Goal: Task Accomplishment & Management: Complete application form

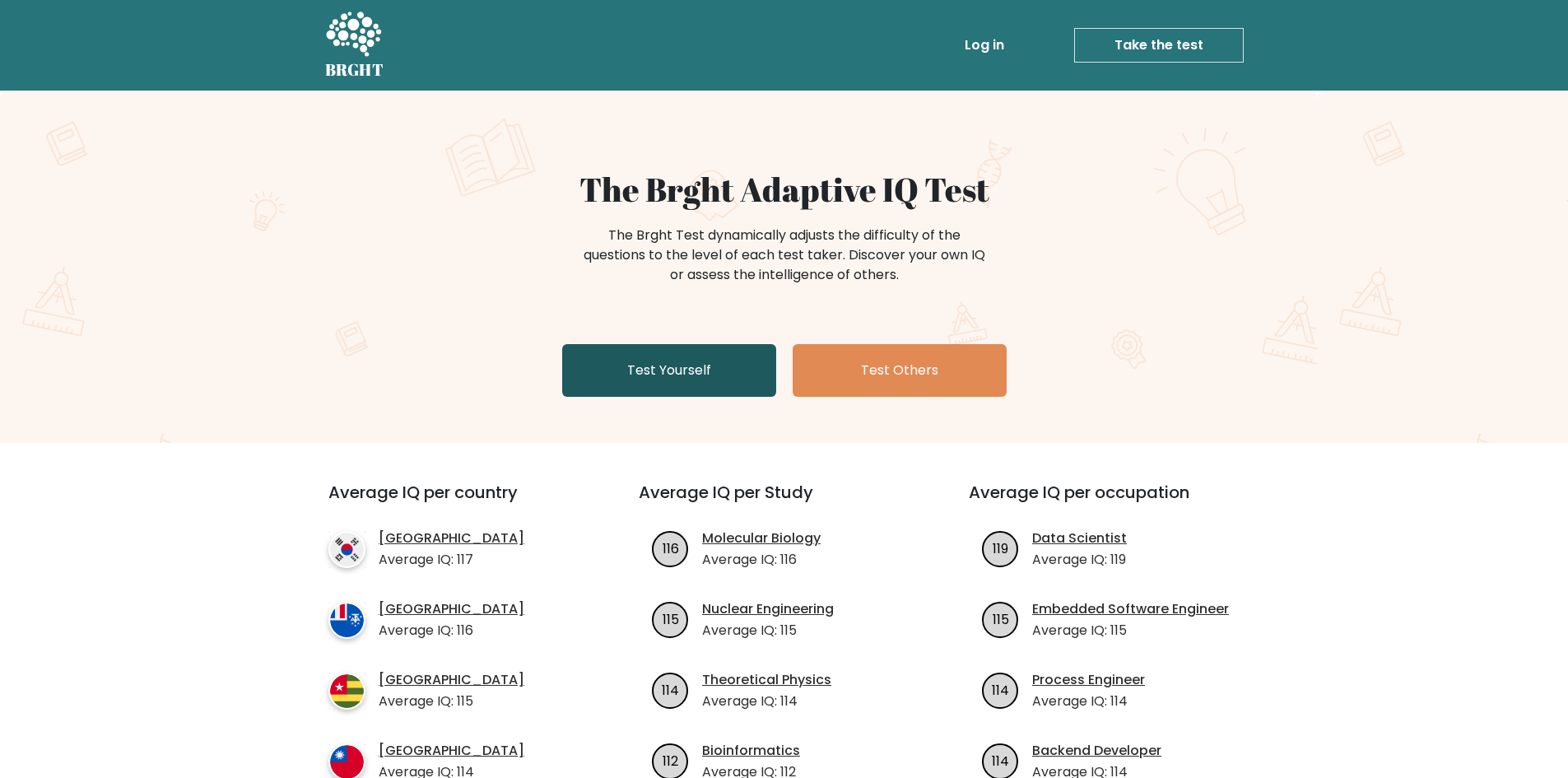
click at [699, 382] on link "Test Yourself" at bounding box center [669, 370] width 214 height 53
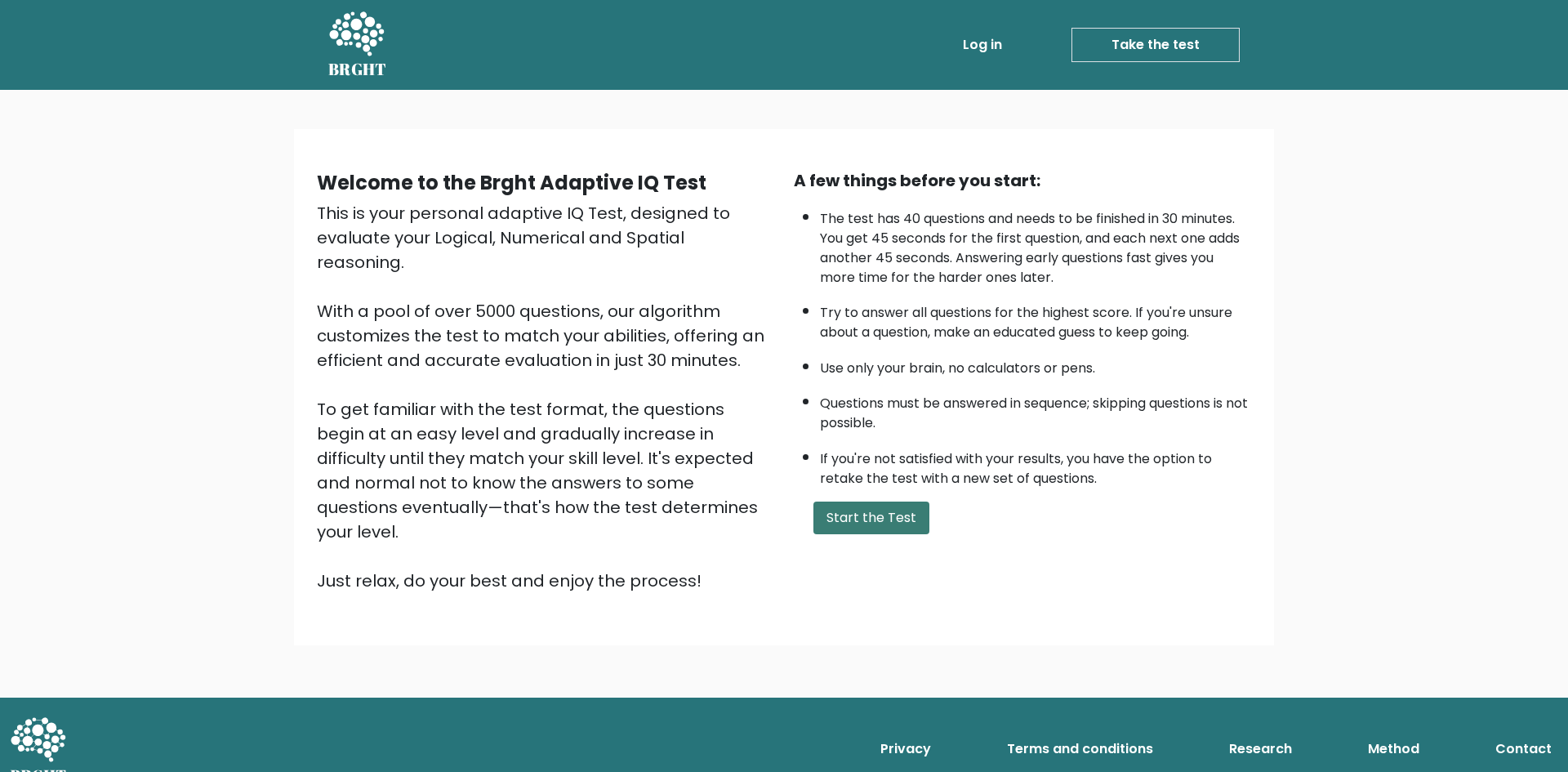
click at [880, 521] on button "Start the Test" at bounding box center [871, 518] width 116 height 33
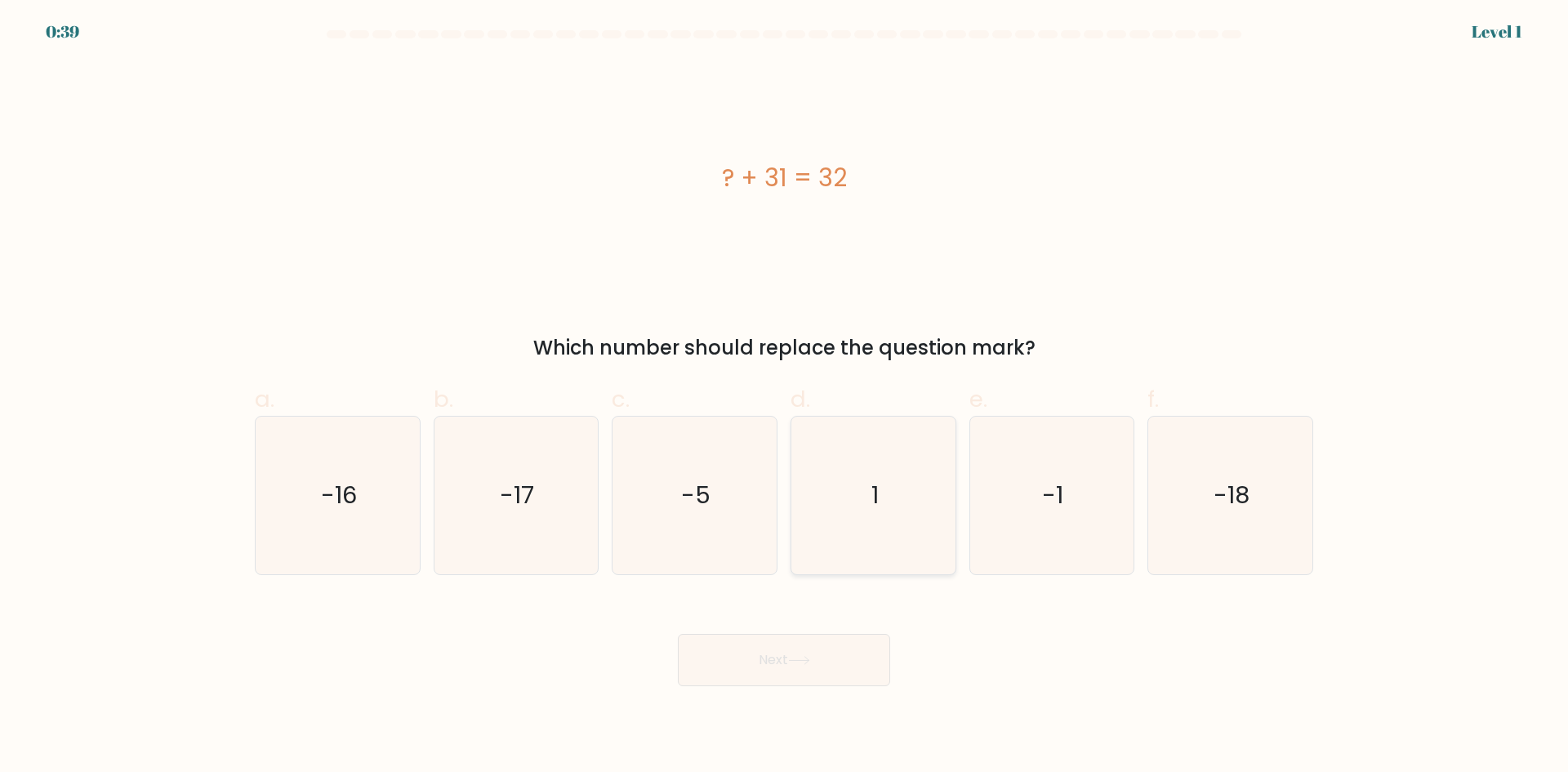
click at [880, 518] on icon "1" at bounding box center [873, 495] width 158 height 158
click at [785, 397] on input "d. 1" at bounding box center [784, 392] width 1 height 10
radio input "true"
click at [819, 653] on button "Next" at bounding box center [784, 660] width 212 height 52
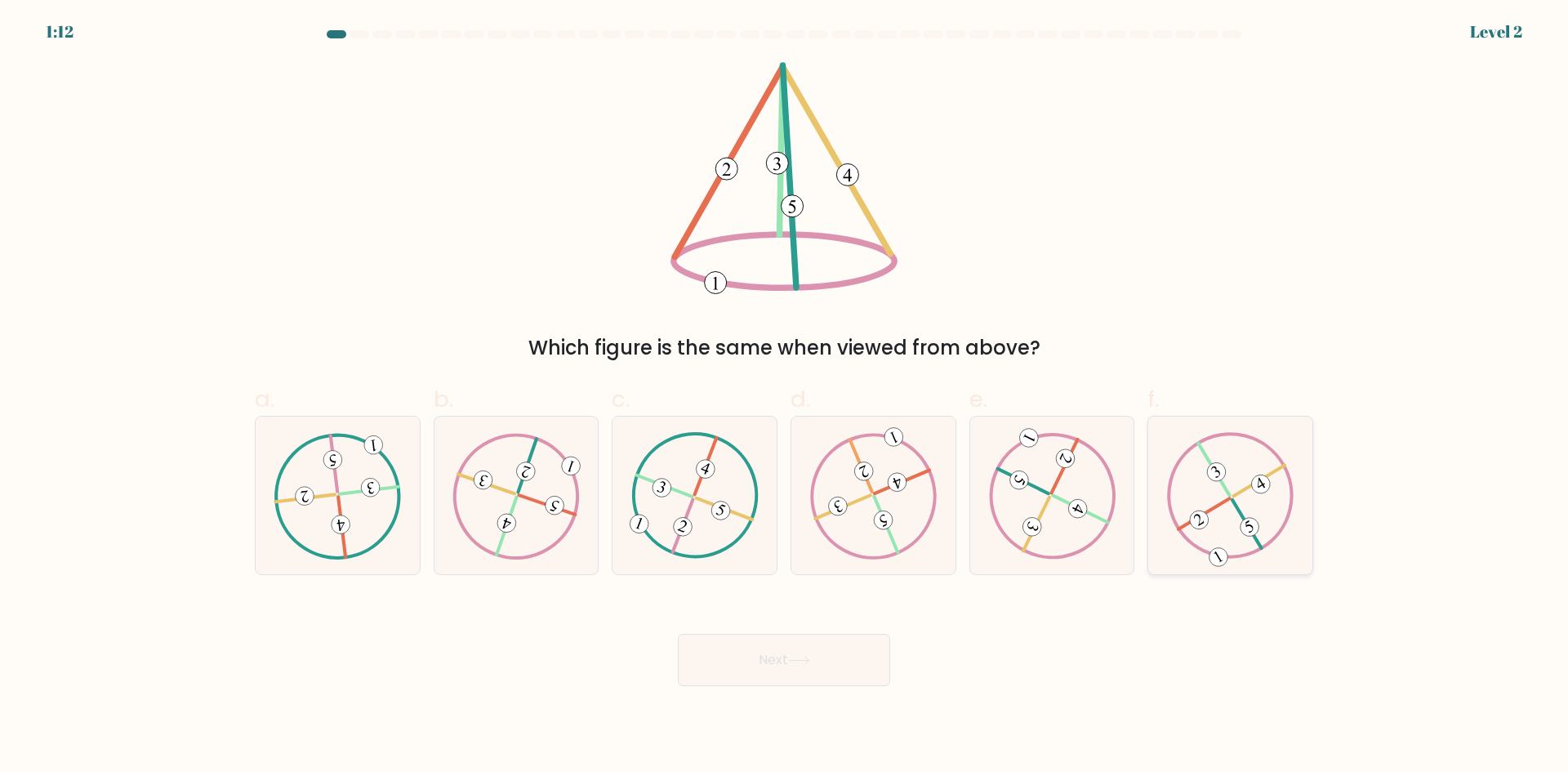
click at [1254, 522] on 492 at bounding box center [1249, 527] width 26 height 26
click at [785, 397] on input "f." at bounding box center [784, 392] width 1 height 10
radio input "true"
click at [784, 670] on button "Next" at bounding box center [784, 660] width 212 height 52
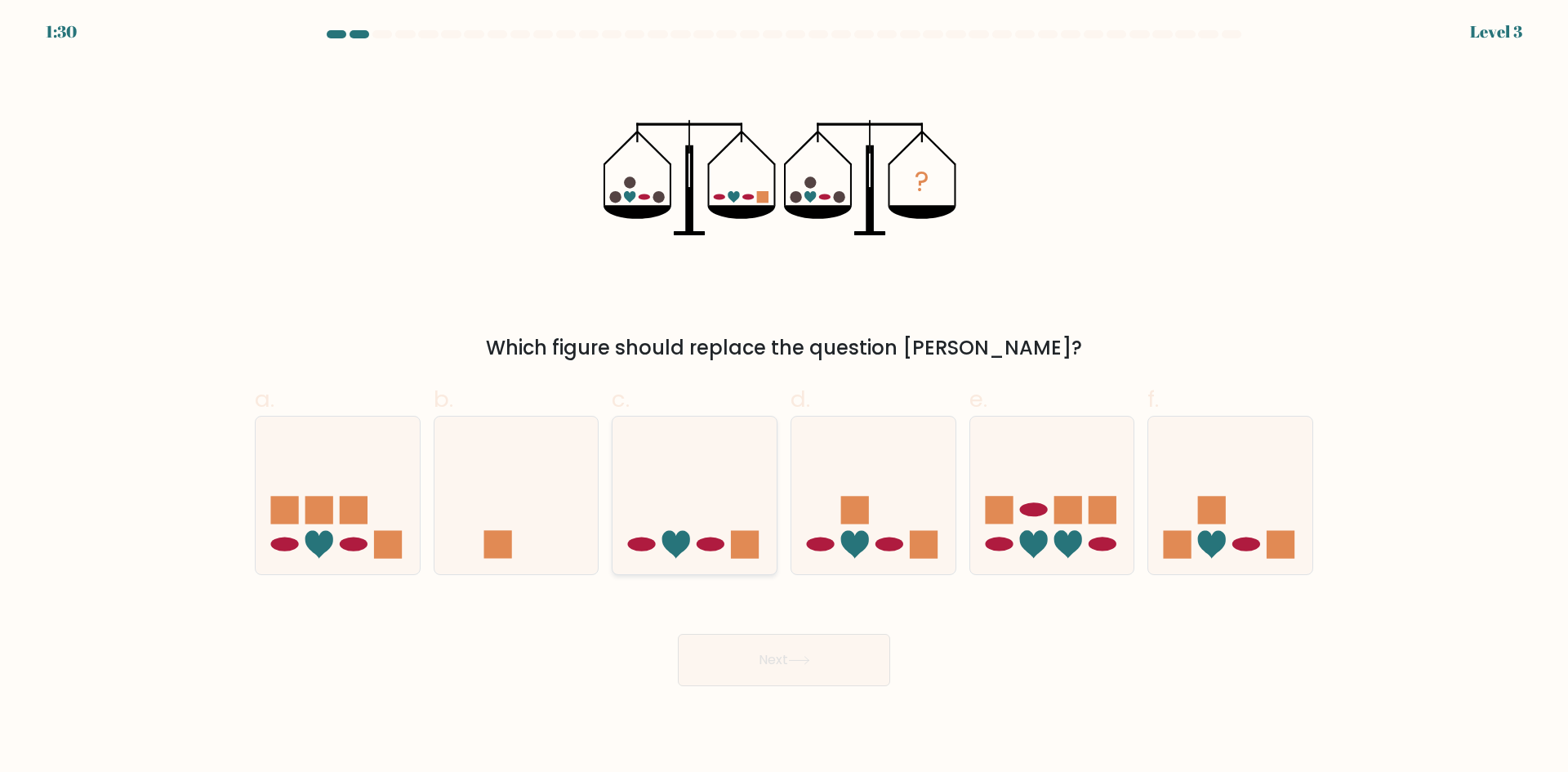
click at [715, 558] on icon at bounding box center [695, 494] width 165 height 135
click at [784, 397] on input "c." at bounding box center [784, 392] width 1 height 10
radio input "true"
click at [803, 688] on body "1:30 Level 3" at bounding box center [784, 386] width 1568 height 772
click at [807, 672] on button "Next" at bounding box center [784, 660] width 212 height 52
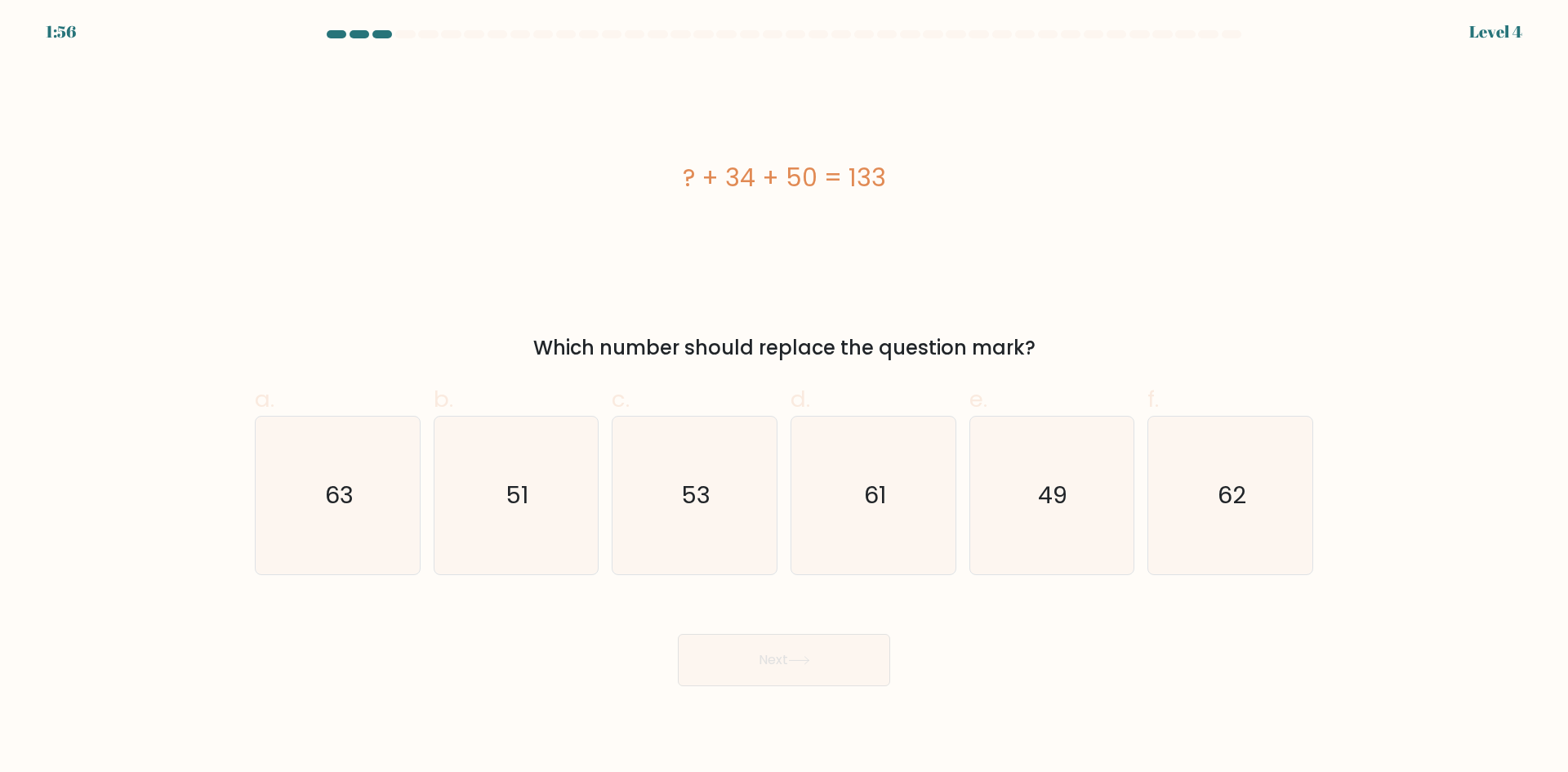
click at [963, 669] on div "Next" at bounding box center [784, 640] width 1078 height 92
click at [1017, 538] on icon "49" at bounding box center [1051, 495] width 158 height 158
click at [785, 397] on input "e. 49" at bounding box center [784, 392] width 1 height 10
radio input "true"
click at [843, 645] on button "Next" at bounding box center [784, 660] width 212 height 52
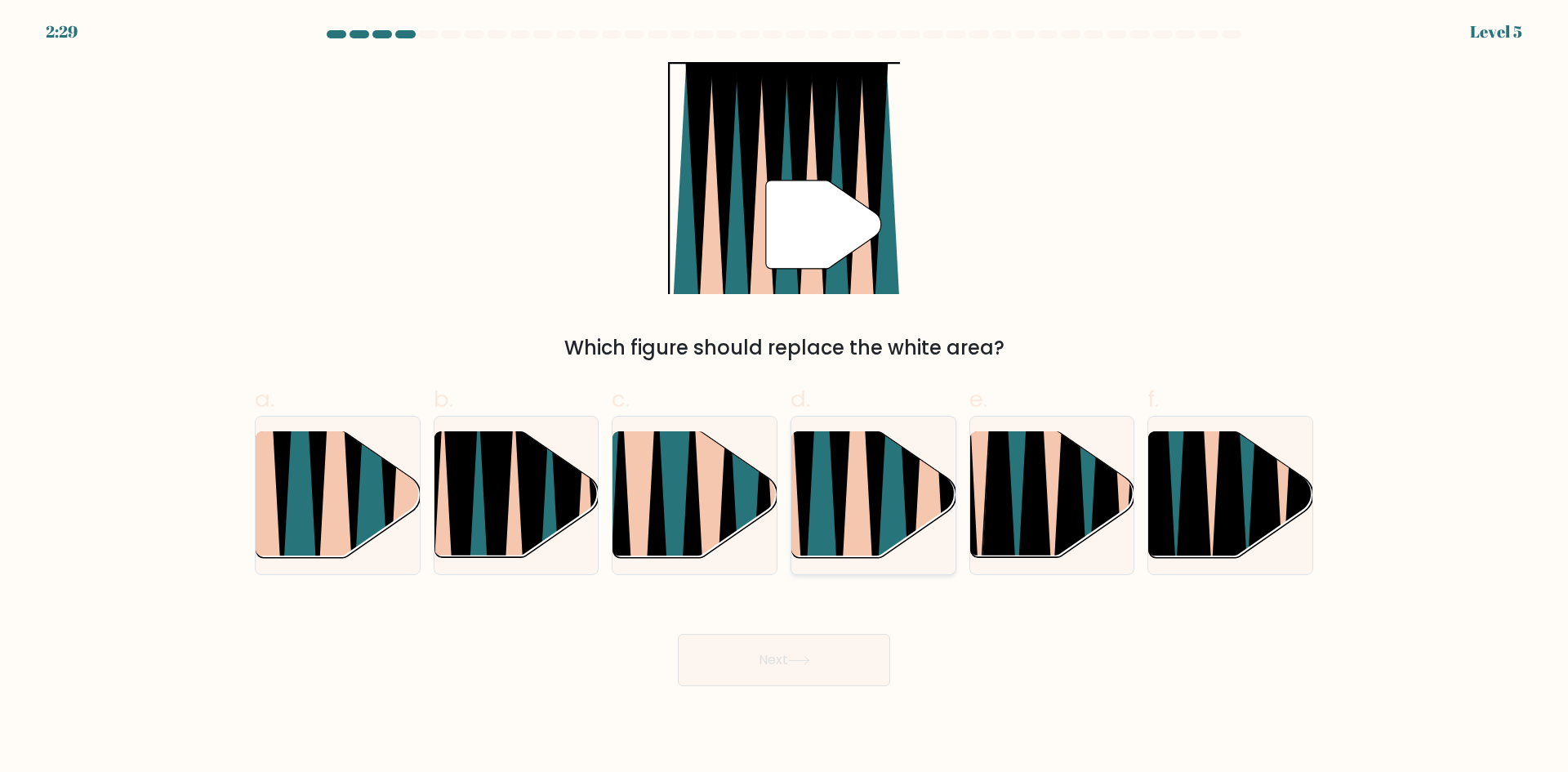
click at [907, 518] on icon at bounding box center [911, 429] width 37 height 328
click at [785, 397] on input "d." at bounding box center [784, 392] width 1 height 10
radio input "true"
click at [821, 640] on button "Next" at bounding box center [784, 660] width 212 height 52
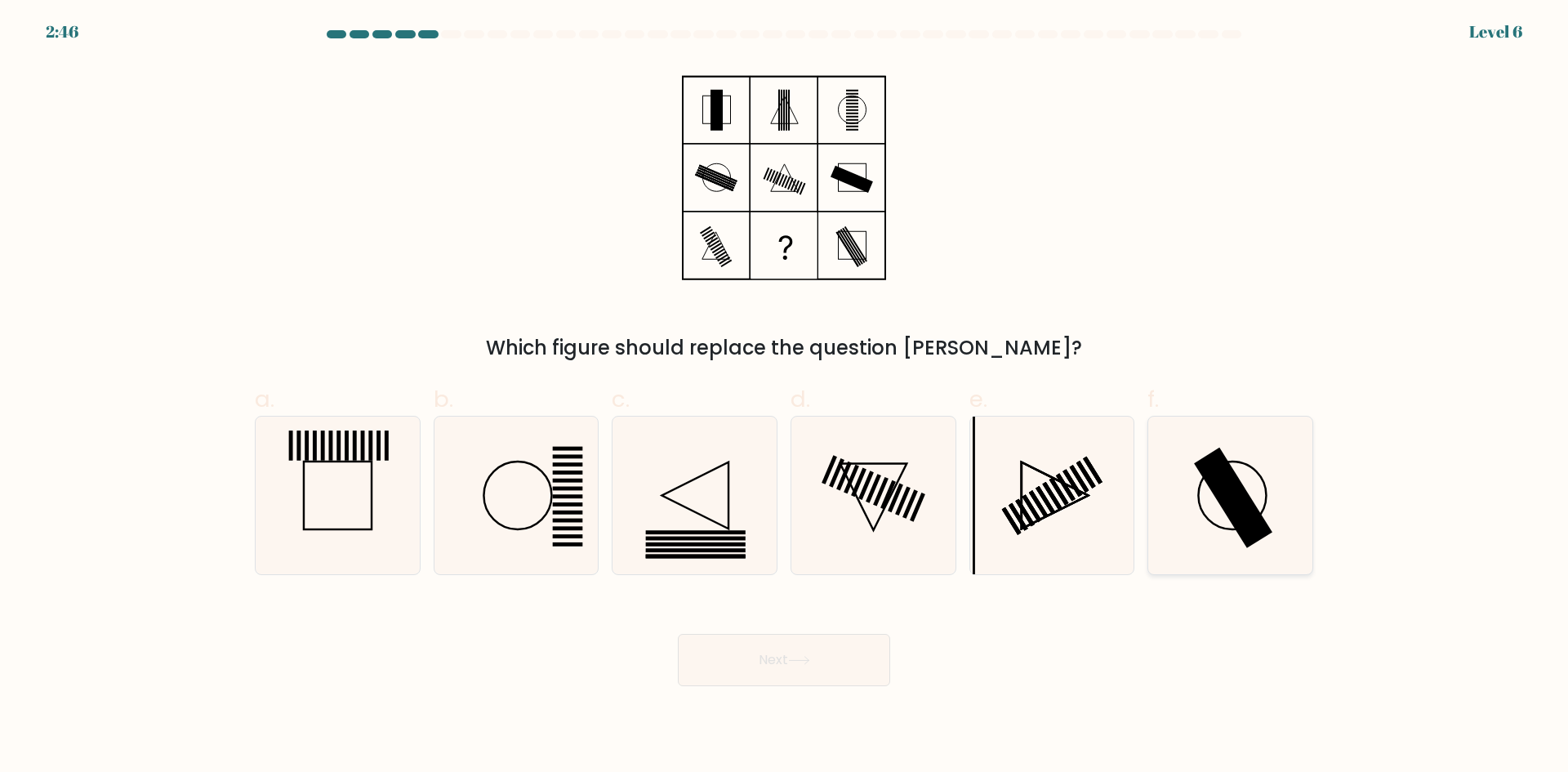
click at [1209, 521] on circle at bounding box center [1232, 494] width 68 height 68
click at [785, 397] on input "f." at bounding box center [784, 392] width 1 height 10
radio input "true"
click at [801, 672] on button "Next" at bounding box center [784, 660] width 212 height 52
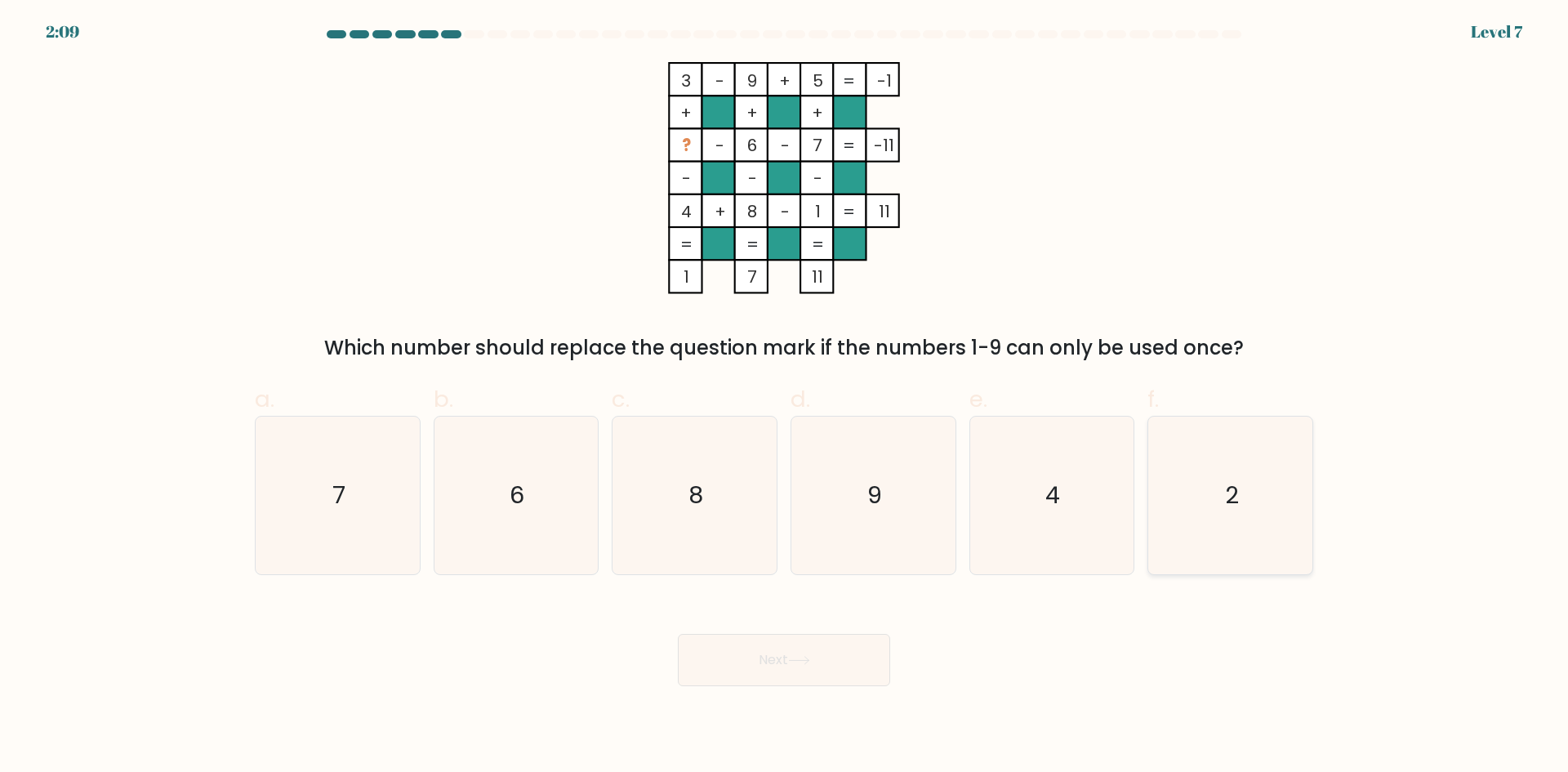
click at [1218, 512] on icon "2" at bounding box center [1230, 495] width 158 height 158
click at [785, 397] on input "f. 2" at bounding box center [784, 392] width 1 height 10
radio input "true"
click at [814, 677] on button "Next" at bounding box center [784, 660] width 212 height 52
click at [827, 654] on button "Next" at bounding box center [784, 660] width 212 height 52
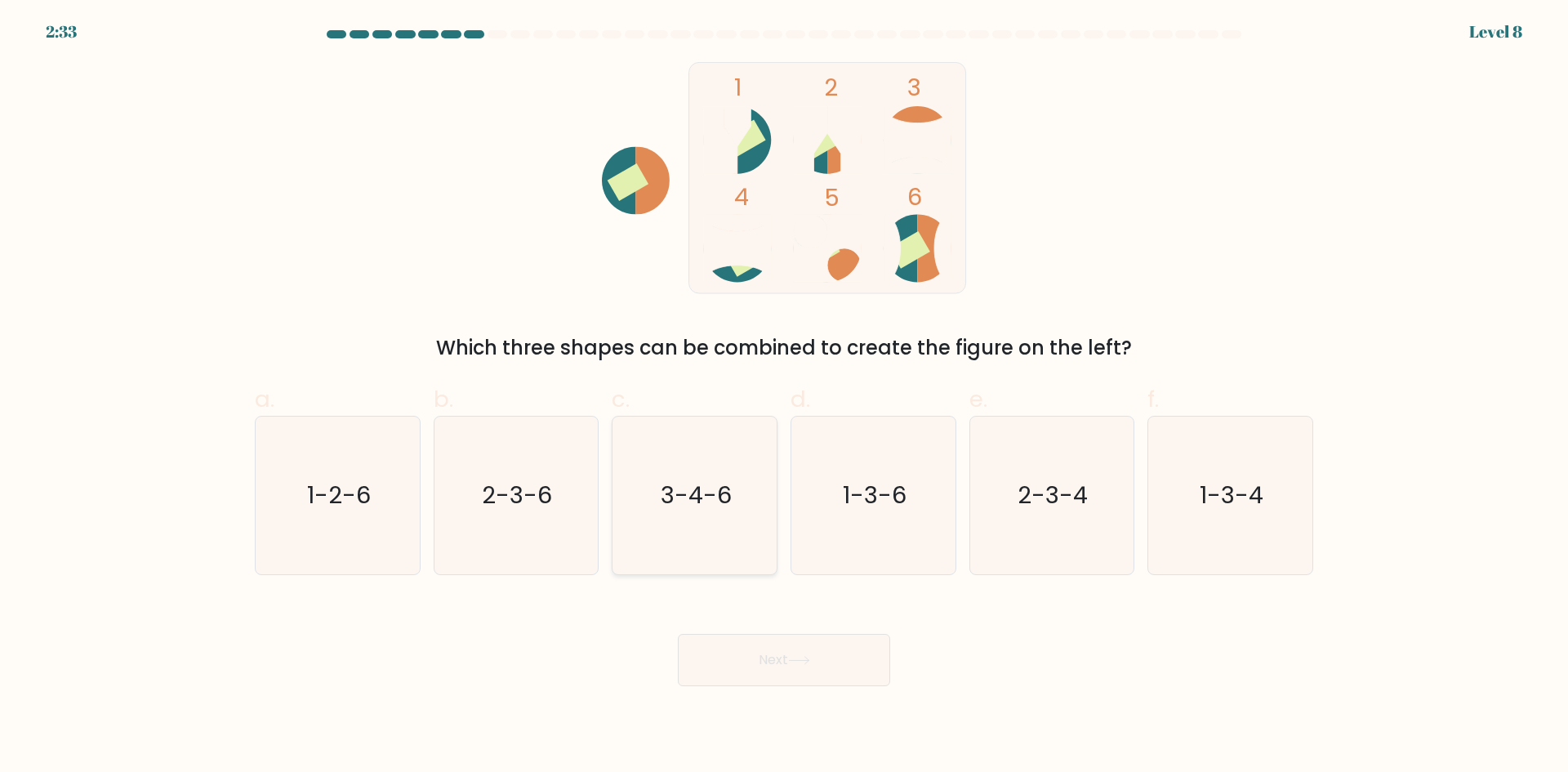
click at [658, 522] on icon "3-4-6" at bounding box center [695, 495] width 158 height 158
click at [784, 397] on input "c. 3-4-6" at bounding box center [784, 392] width 1 height 10
radio input "true"
click at [813, 670] on button "Next" at bounding box center [784, 660] width 212 height 52
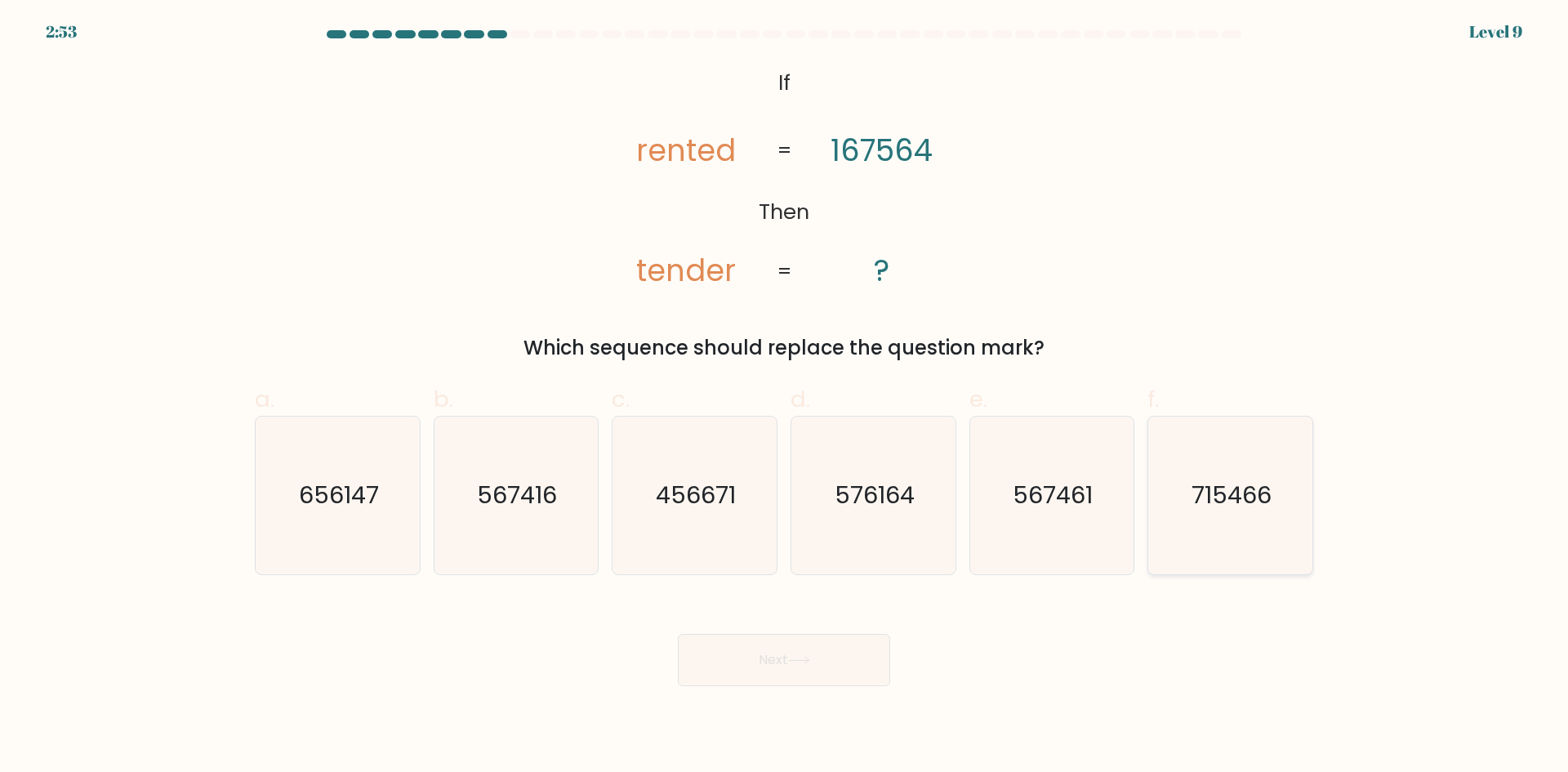
click at [1202, 524] on icon "715466" at bounding box center [1230, 495] width 158 height 158
click at [785, 397] on input "f. 715466" at bounding box center [784, 392] width 1 height 10
radio input "true"
click at [813, 637] on button "Next" at bounding box center [784, 660] width 212 height 52
click at [813, 638] on button "Next" at bounding box center [784, 660] width 212 height 52
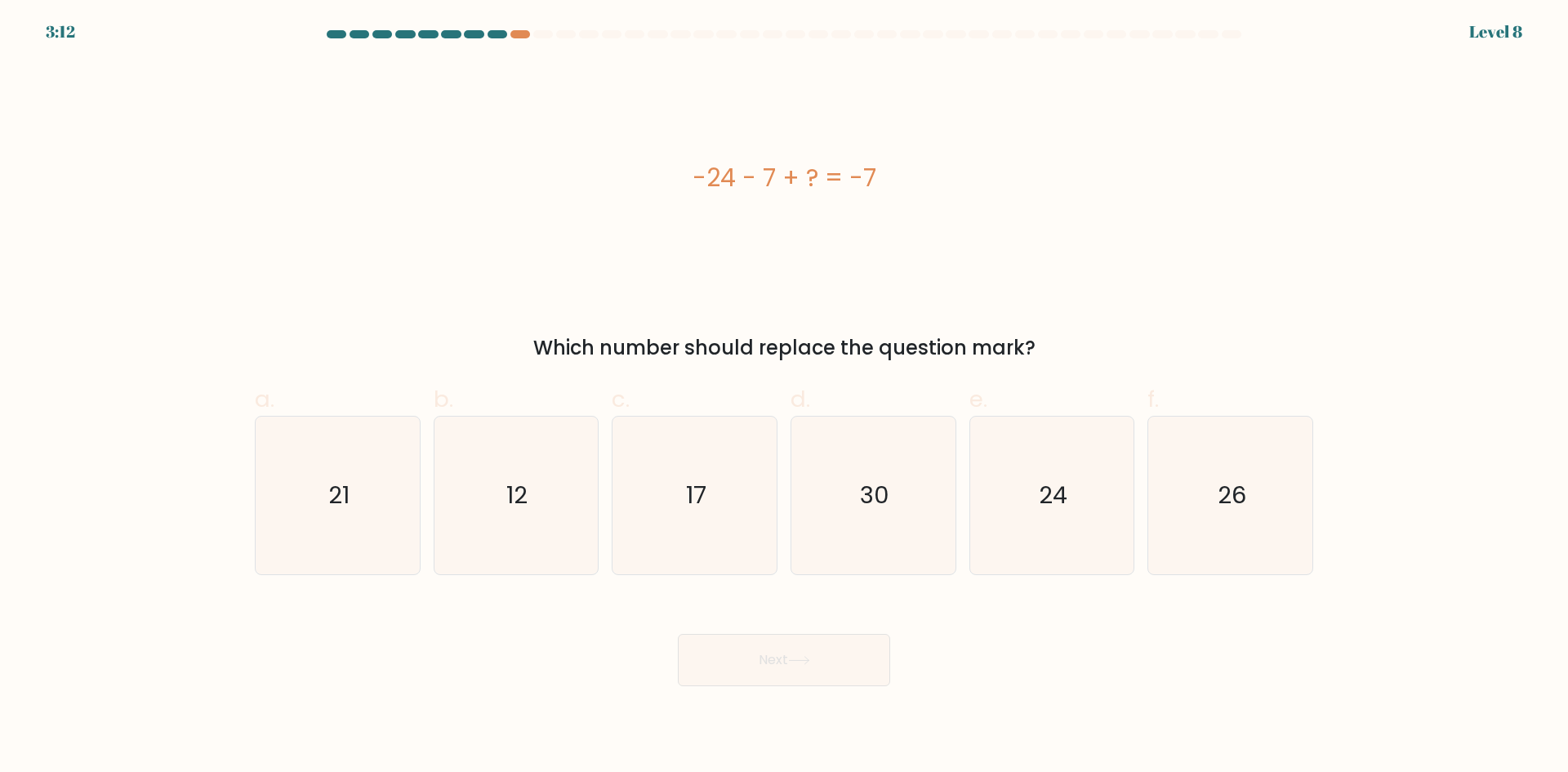
click at [631, 611] on div "Next" at bounding box center [784, 640] width 1078 height 92
click at [1094, 510] on icon "24" at bounding box center [1051, 495] width 158 height 158
click at [785, 397] on input "e. 24" at bounding box center [784, 392] width 1 height 10
radio input "true"
click at [787, 670] on button "Next" at bounding box center [784, 660] width 212 height 52
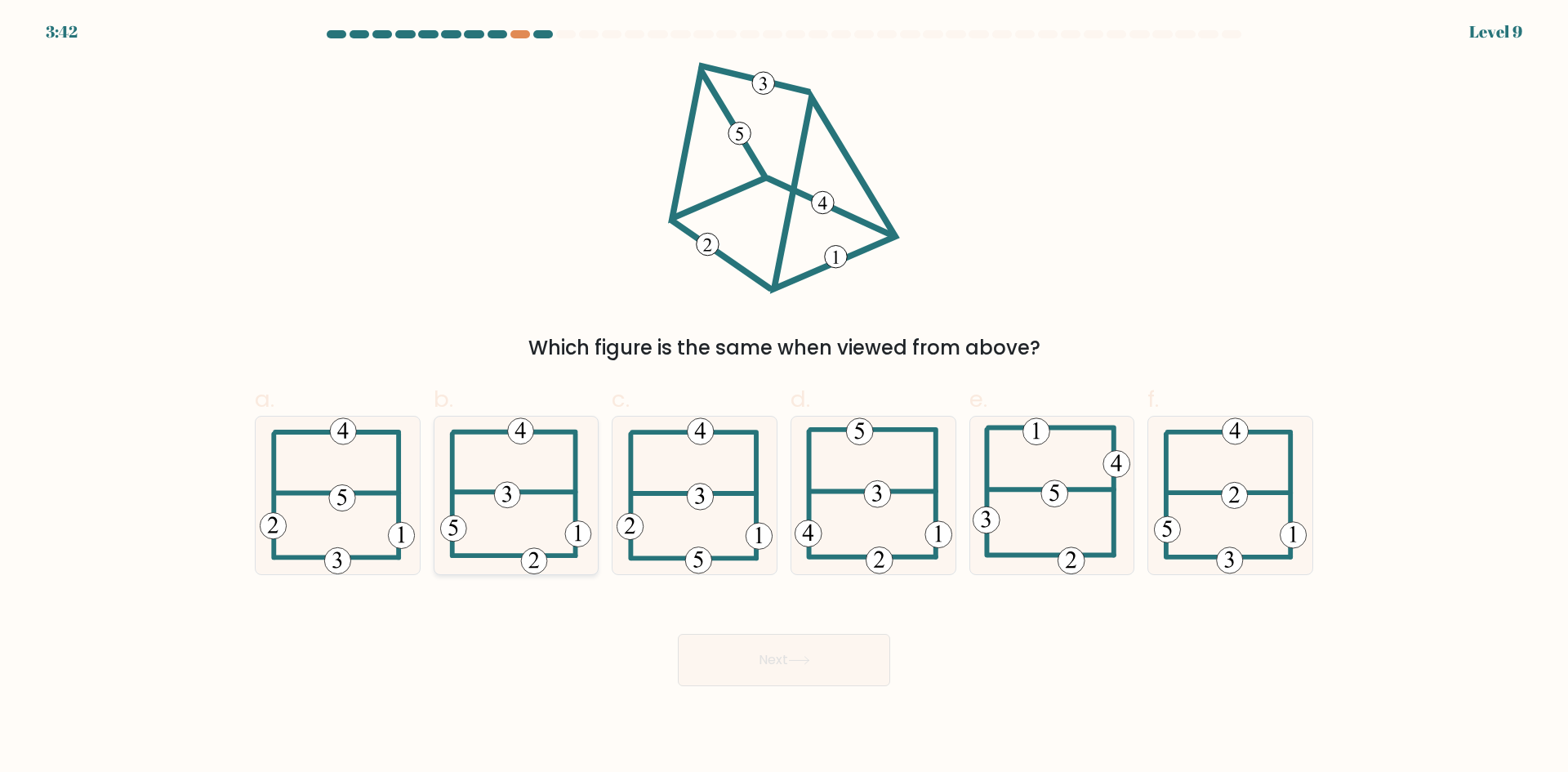
click at [518, 507] on icon at bounding box center [516, 495] width 151 height 158
click at [784, 397] on input "b." at bounding box center [784, 392] width 1 height 10
radio input "true"
click at [787, 649] on button "Next" at bounding box center [784, 660] width 212 height 52
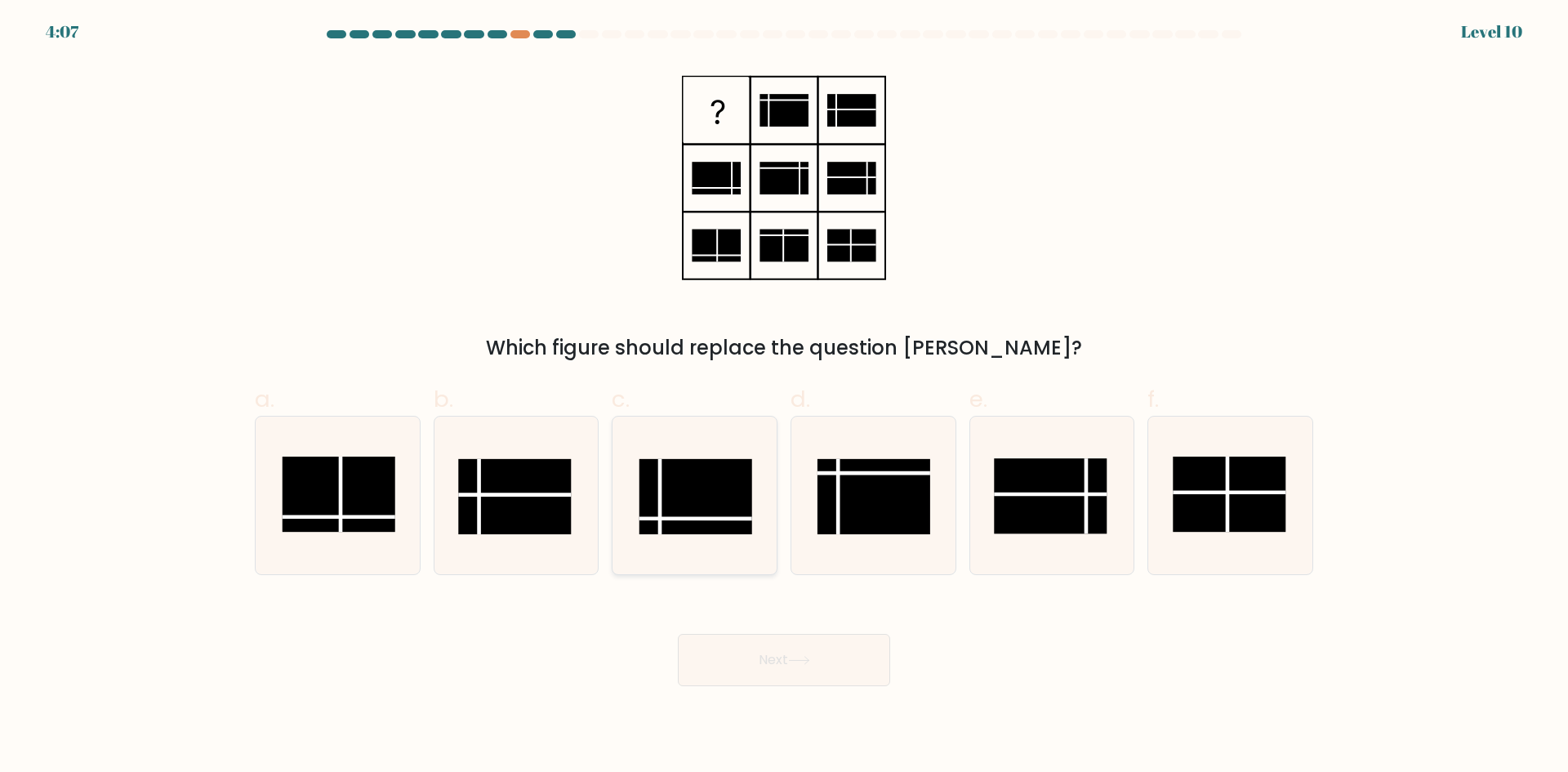
click at [709, 478] on rect at bounding box center [696, 497] width 113 height 75
click at [784, 397] on input "c." at bounding box center [784, 392] width 1 height 10
radio input "true"
click at [752, 662] on button "Next" at bounding box center [784, 660] width 212 height 52
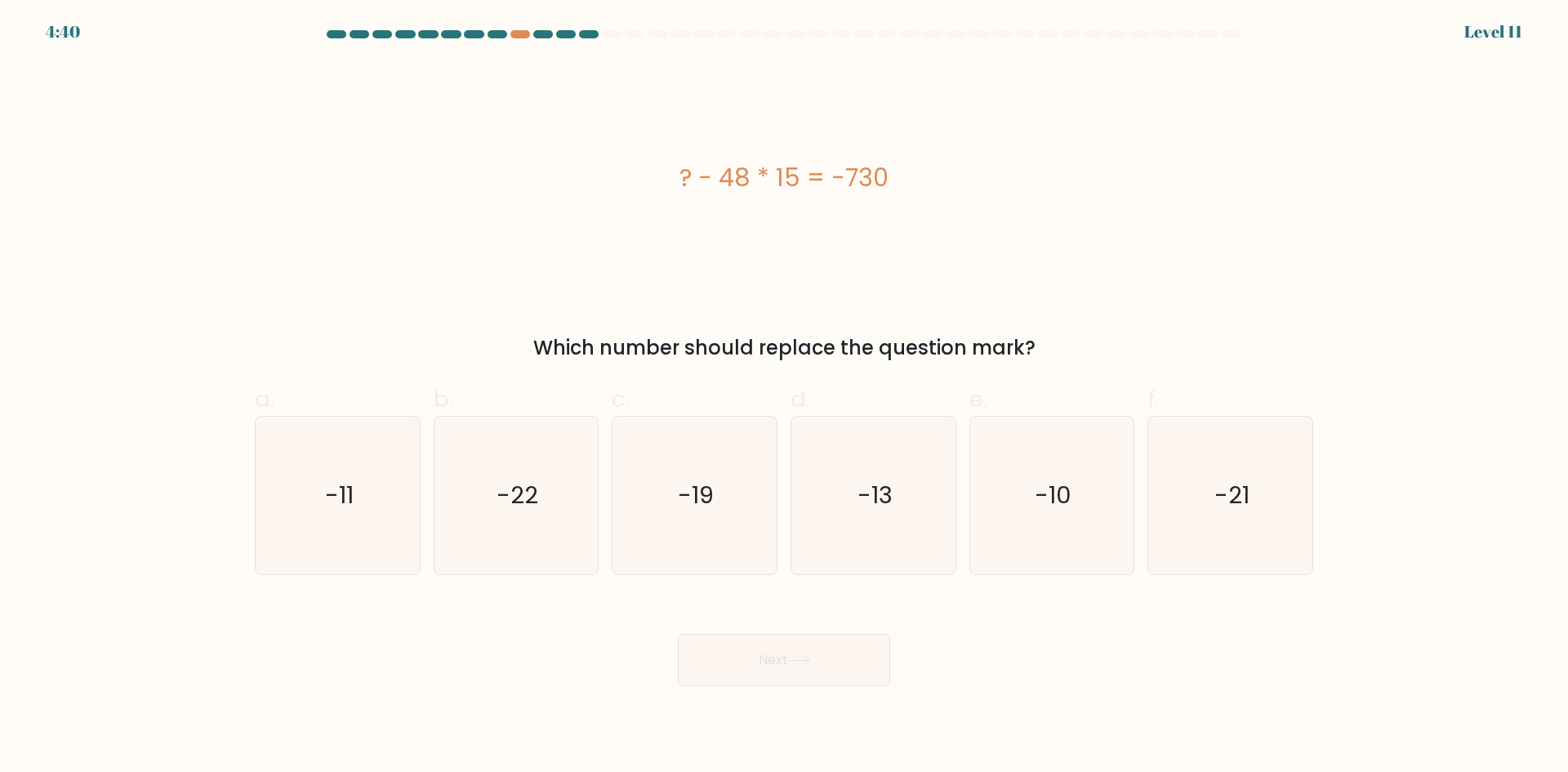
click at [1510, 461] on form "a." at bounding box center [784, 357] width 1568 height 655
click at [1105, 518] on icon "-10" at bounding box center [1051, 495] width 158 height 158
click at [785, 397] on input "e. -10" at bounding box center [784, 392] width 1 height 10
radio input "true"
click at [884, 650] on button "Next" at bounding box center [784, 660] width 212 height 52
